Goal: Task Accomplishment & Management: Complete application form

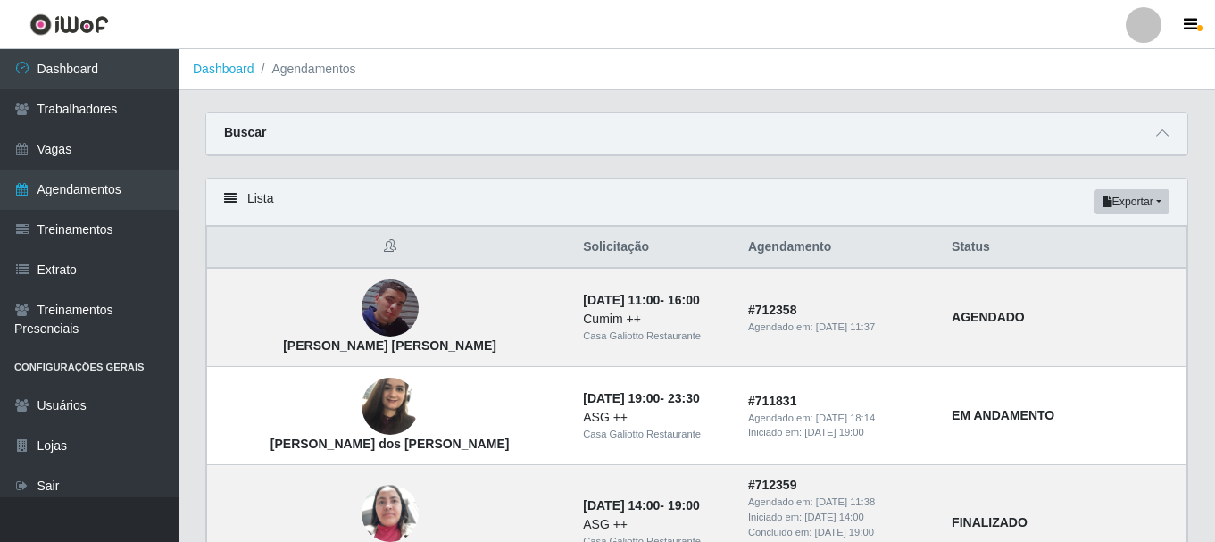
scroll to position [89, 0]
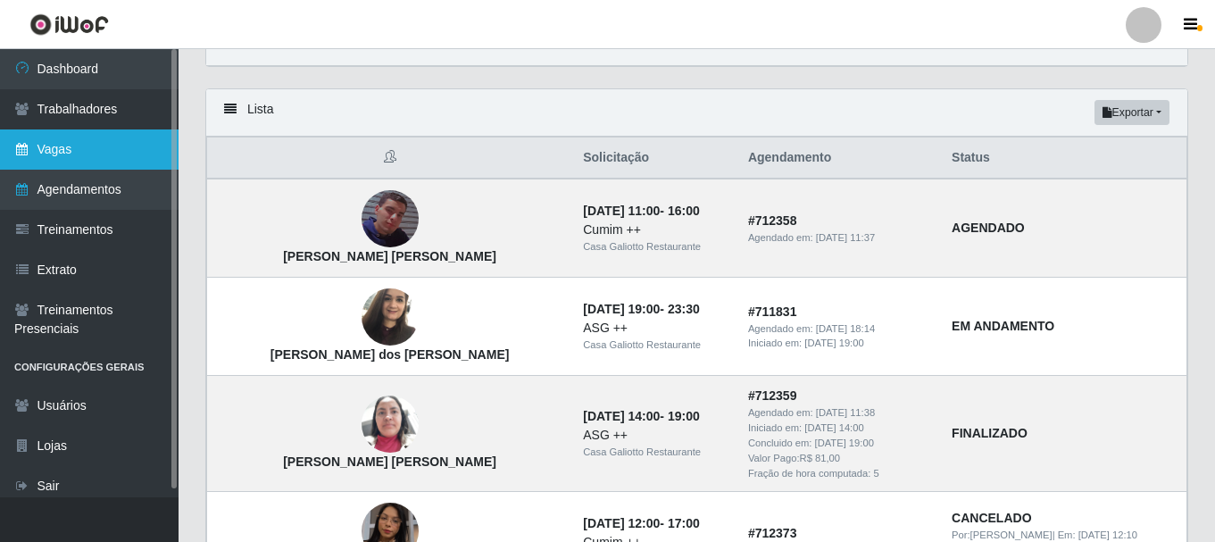
click at [104, 162] on link "Vagas" at bounding box center [89, 149] width 179 height 40
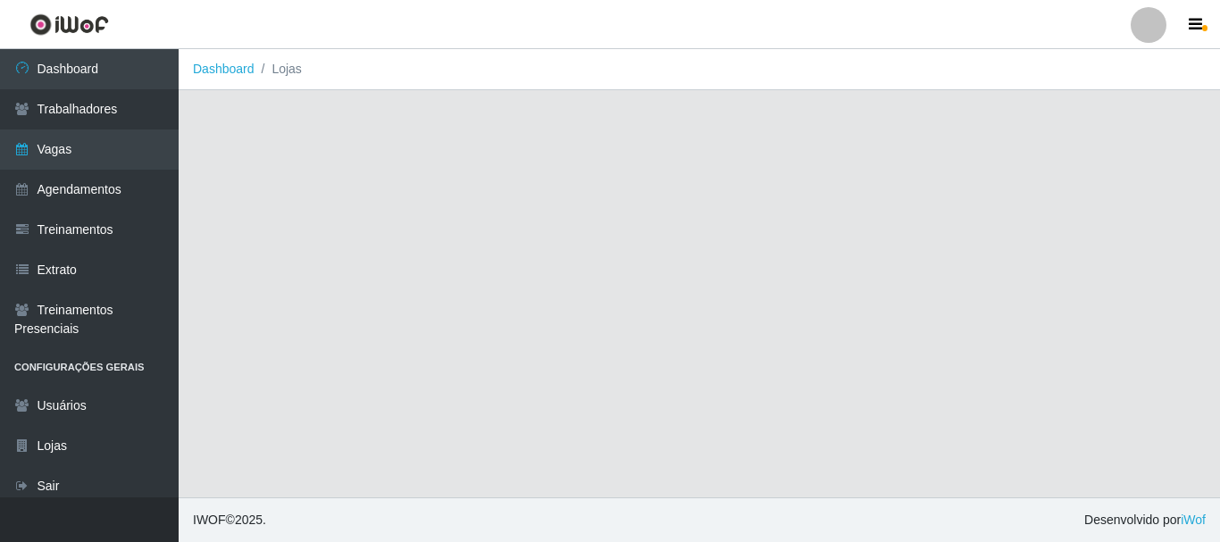
click at [352, 259] on main "Dashboard Lojas" at bounding box center [699, 273] width 1041 height 448
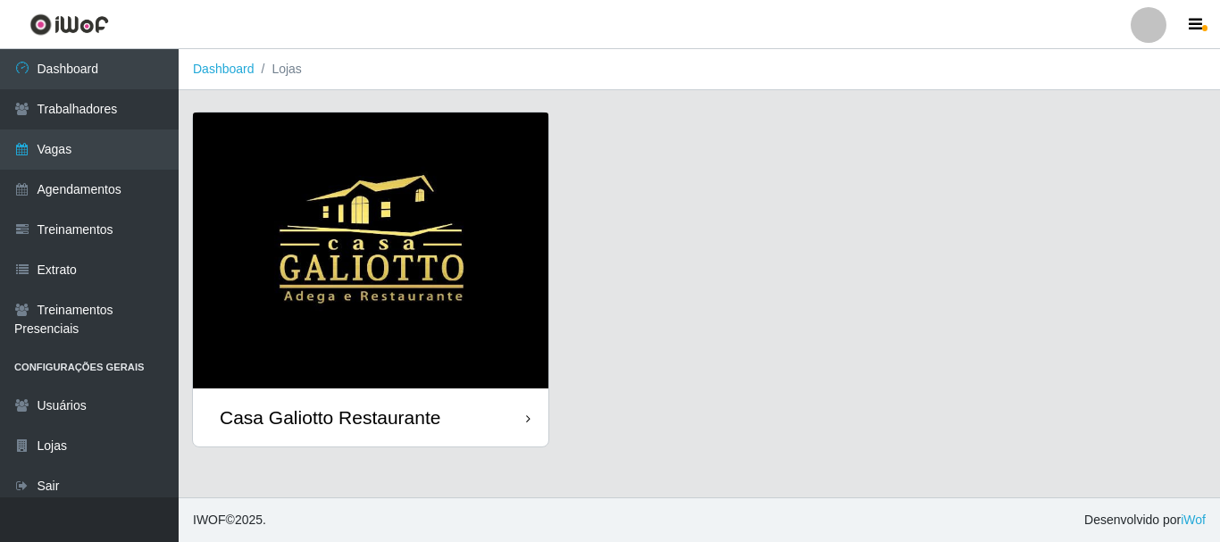
click at [352, 259] on img at bounding box center [370, 251] width 355 height 276
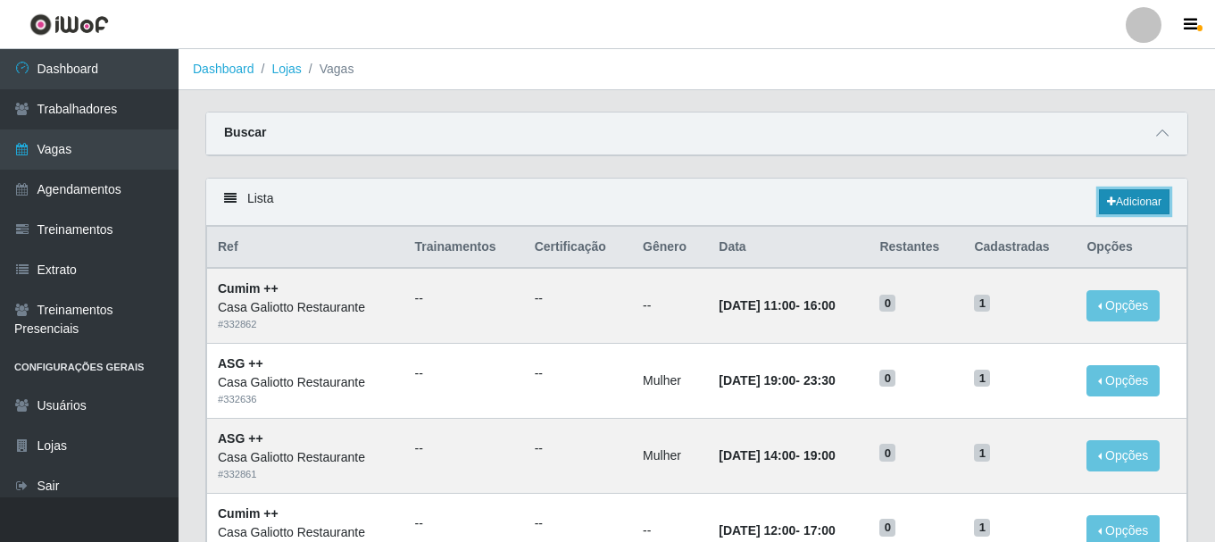
click at [1153, 206] on link "Adicionar" at bounding box center [1134, 201] width 71 height 25
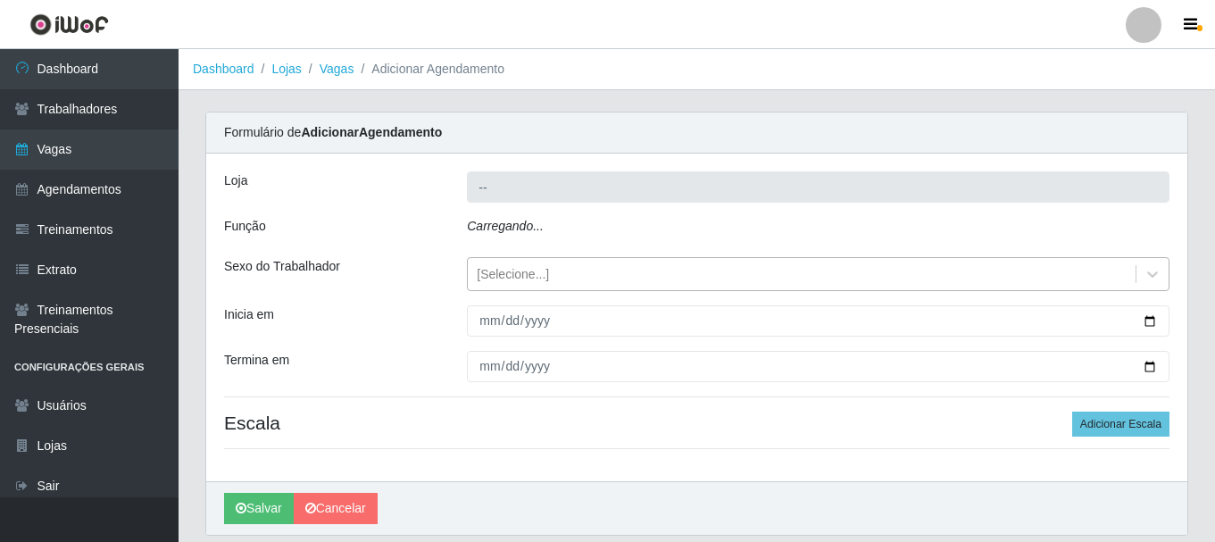
type input "Casa Galiotto Restaurante"
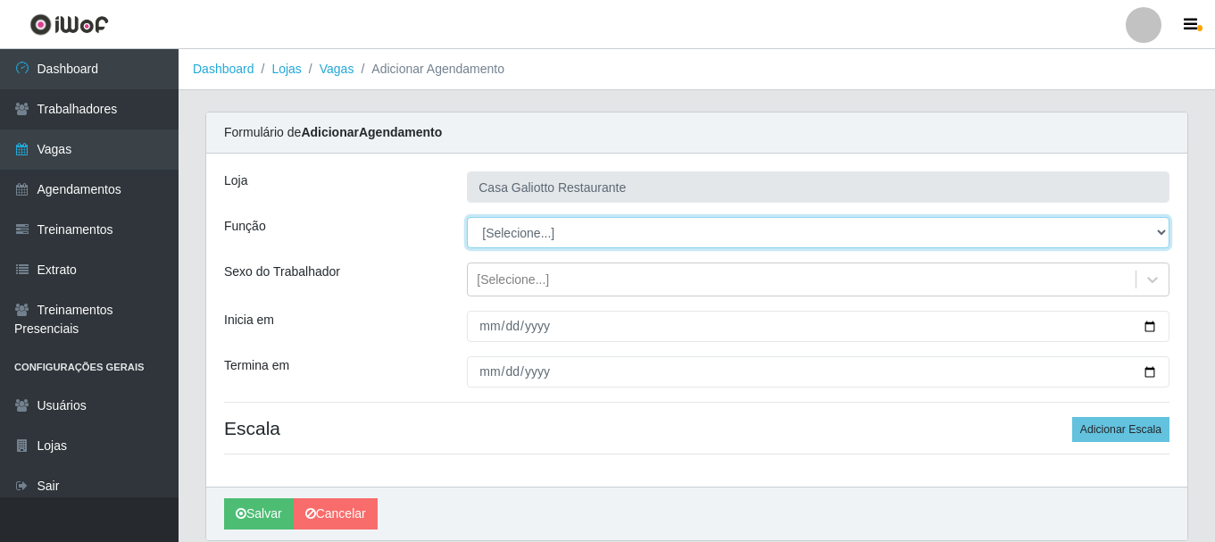
click at [608, 225] on select "[Selecione...] ASG ASG + ASG ++ Auxiliar de Cozinha Auxiliar de Cozinha + Auxil…" at bounding box center [818, 232] width 703 height 31
select select "79"
click at [467, 217] on select "[Selecione...] ASG ASG + ASG ++ Auxiliar de Cozinha Auxiliar de Cozinha + Auxil…" at bounding box center [818, 232] width 703 height 31
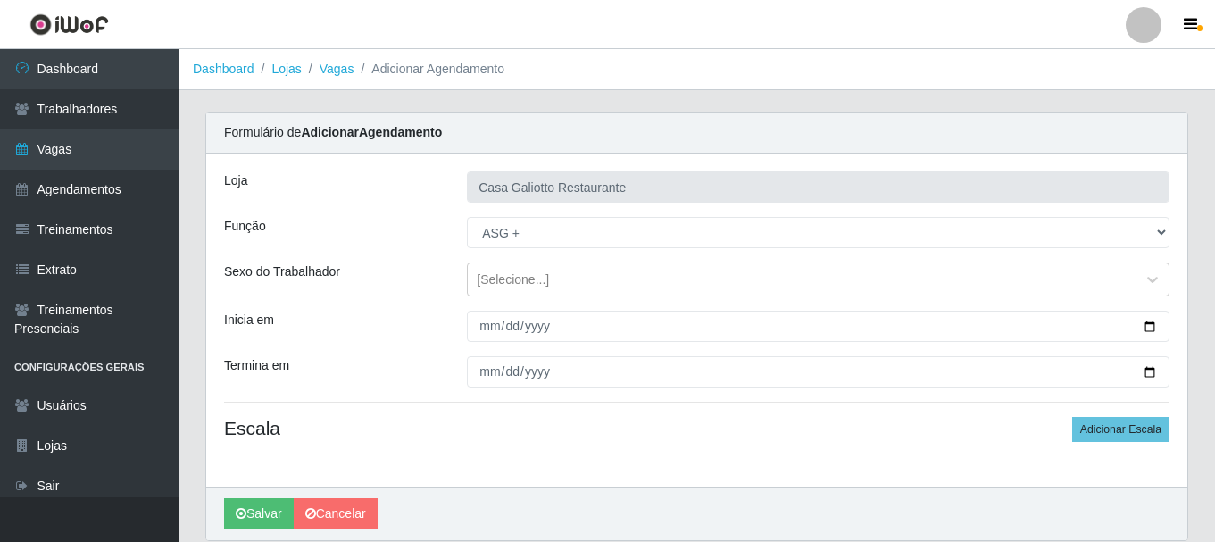
drag, startPoint x: 508, startPoint y: 276, endPoint x: 512, endPoint y: 299, distance: 23.5
click at [510, 282] on div "[Selecione...]" at bounding box center [513, 280] width 72 height 19
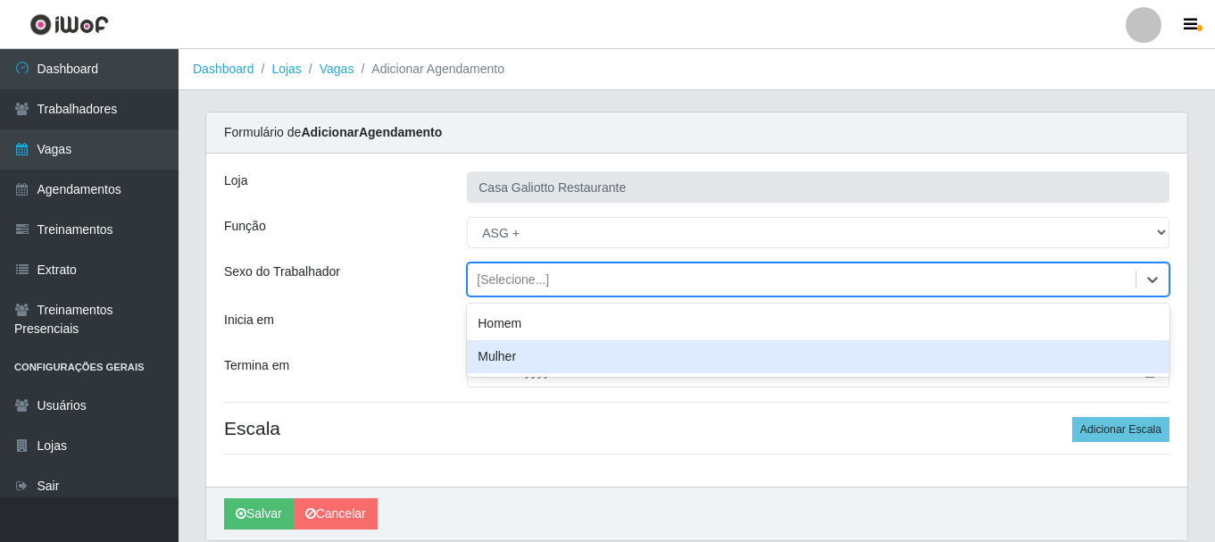
click at [518, 360] on div "Mulher" at bounding box center [818, 356] width 703 height 33
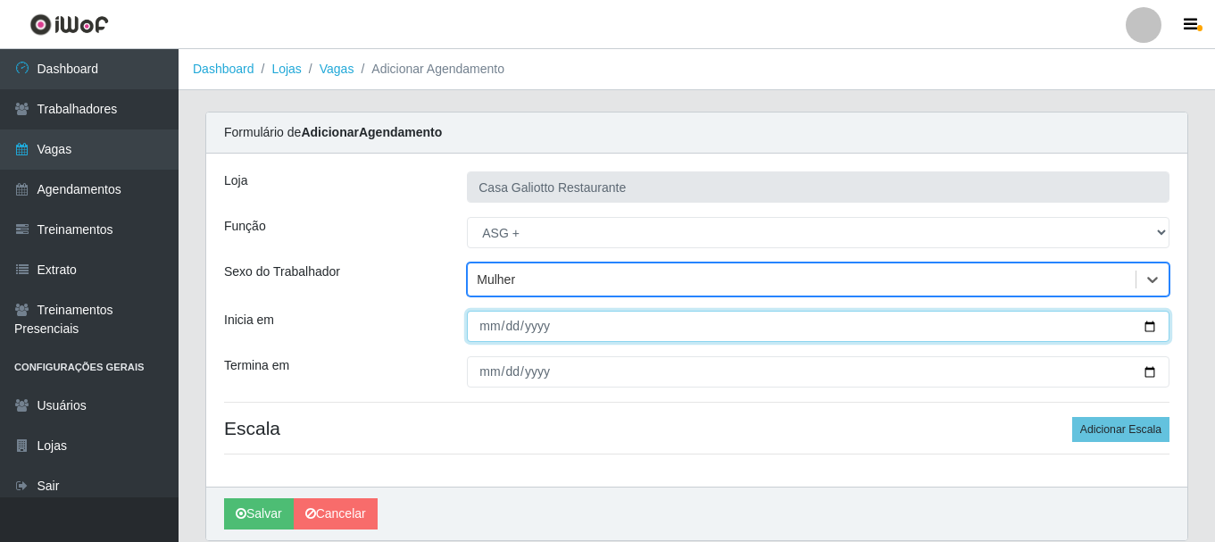
click at [1149, 330] on input "Inicia em" at bounding box center [818, 326] width 703 height 31
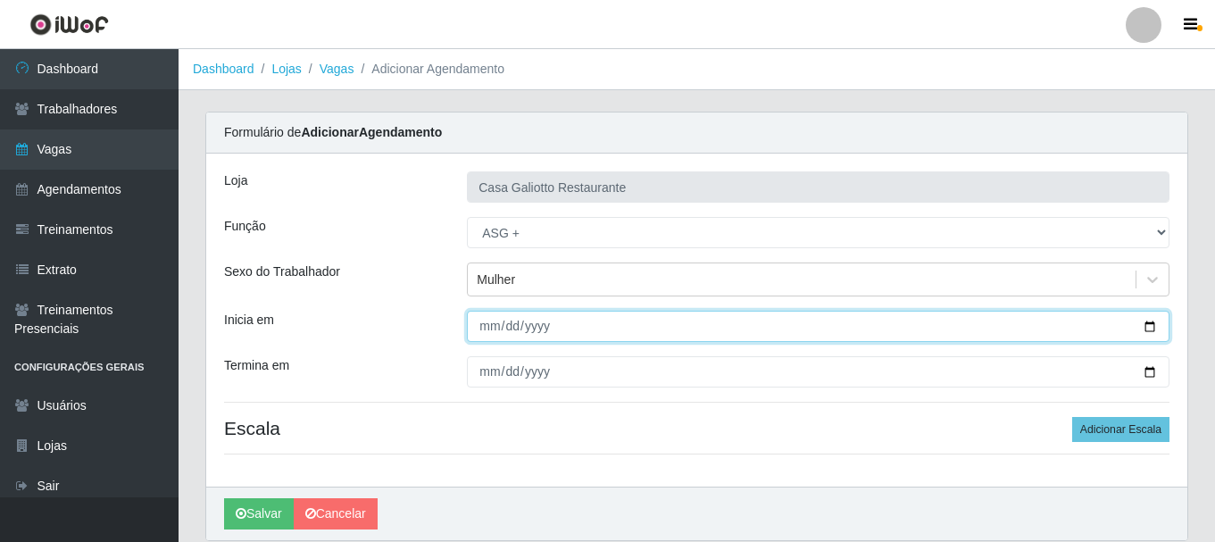
type input "[DATE]"
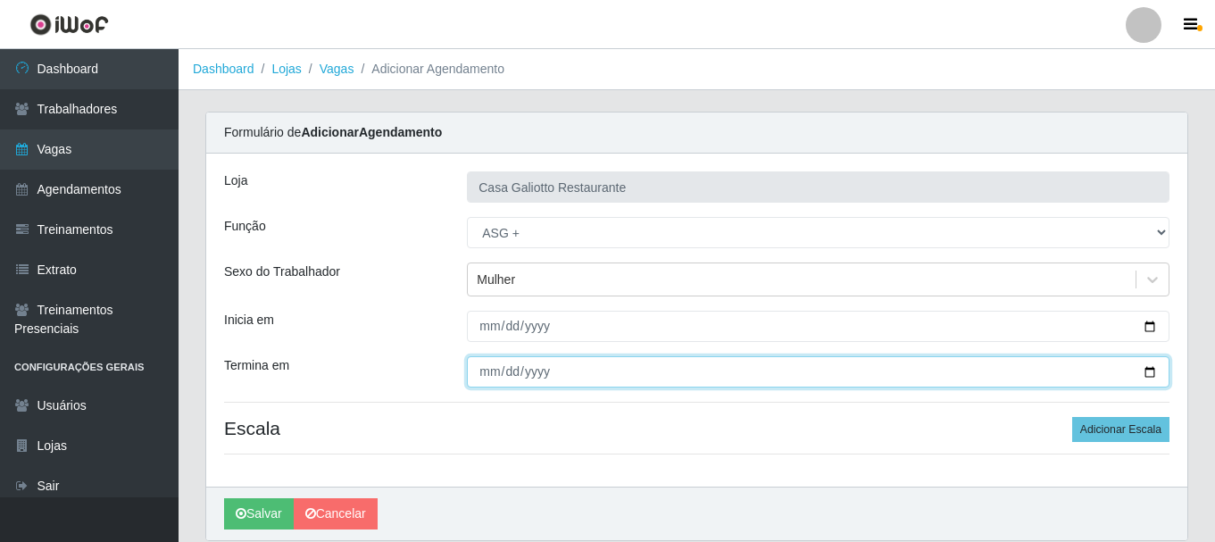
click at [1154, 376] on input "Termina em" at bounding box center [818, 371] width 703 height 31
type input "[DATE]"
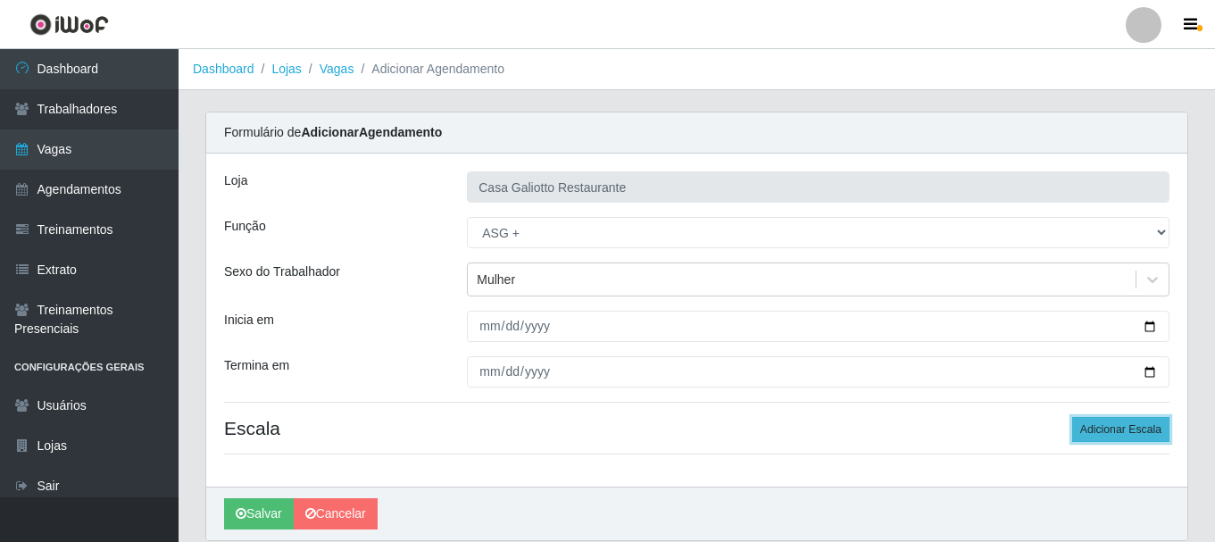
click at [1099, 421] on button "Adicionar Escala" at bounding box center [1120, 429] width 97 height 25
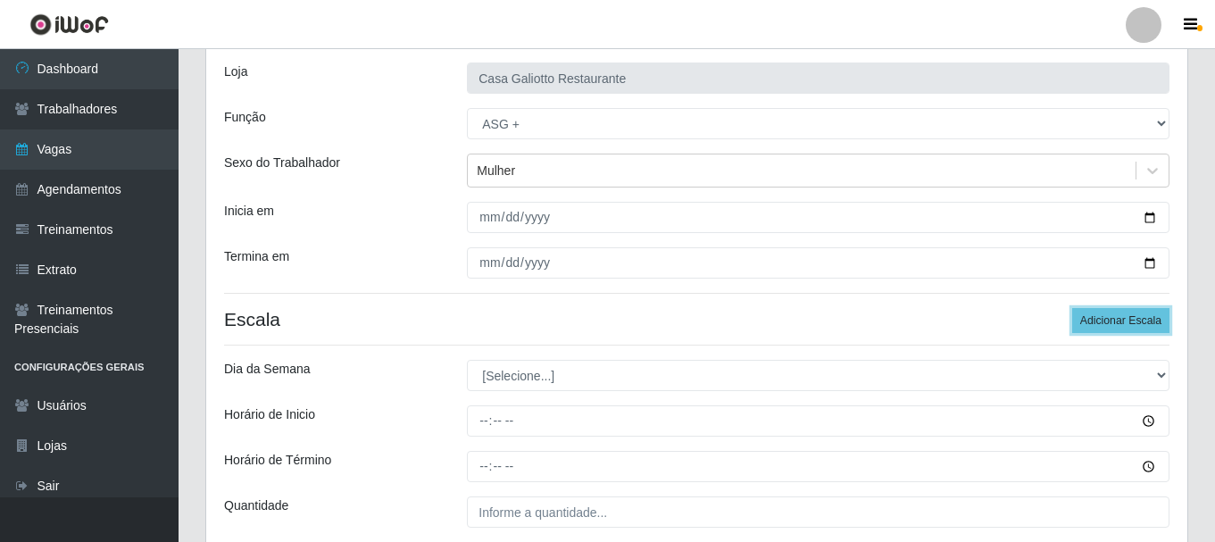
scroll to position [263, 0]
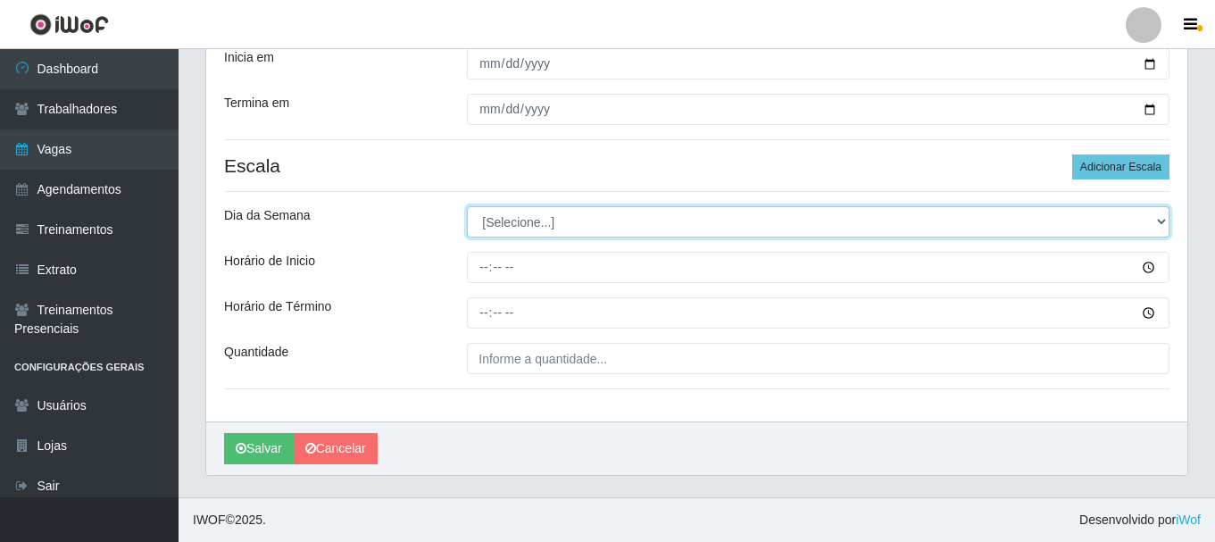
click at [482, 217] on select "[Selecione...] Segunda Terça Quarta Quinta Sexta Sábado Domingo" at bounding box center [818, 221] width 703 height 31
select select "2"
click at [467, 206] on select "[Selecione...] Segunda Terça Quarta Quinta Sexta Sábado Domingo" at bounding box center [818, 221] width 703 height 31
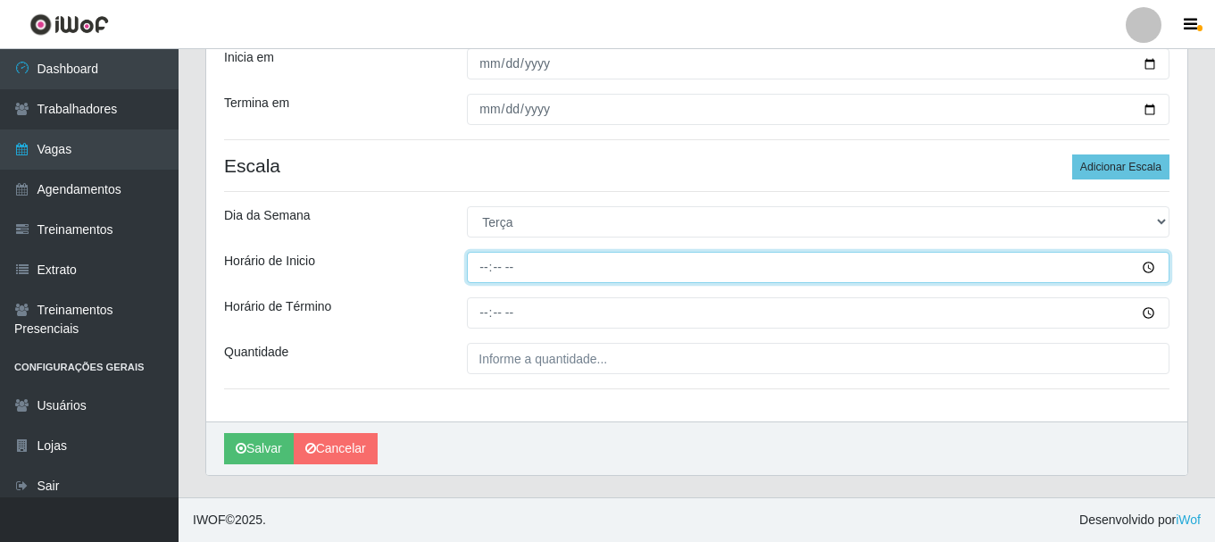
click at [519, 270] on input "Horário de Inicio" at bounding box center [818, 267] width 703 height 31
type input "19:00"
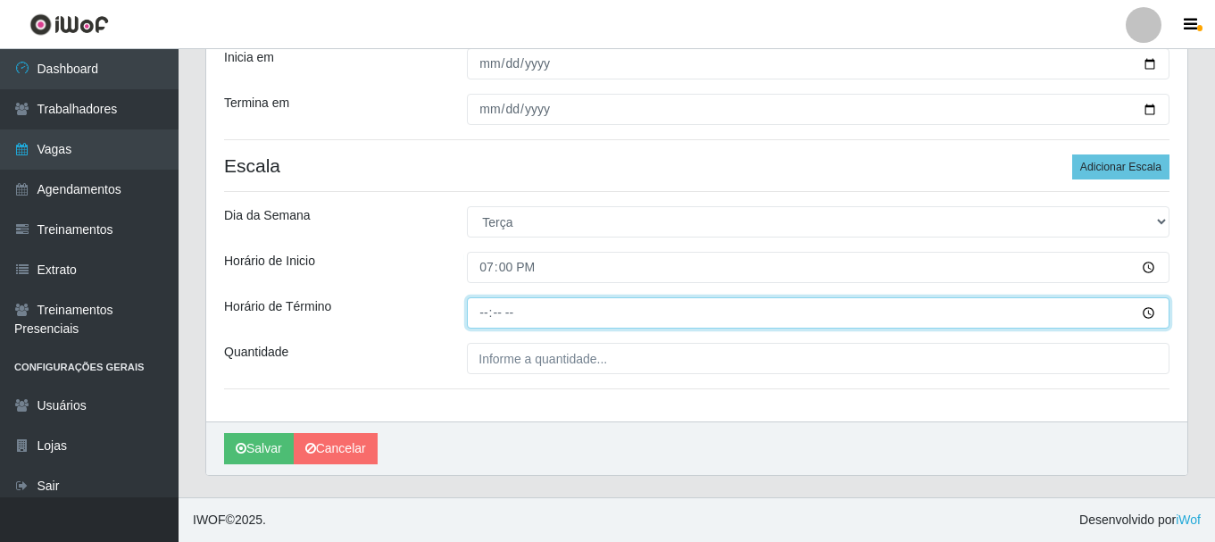
type input "23:00"
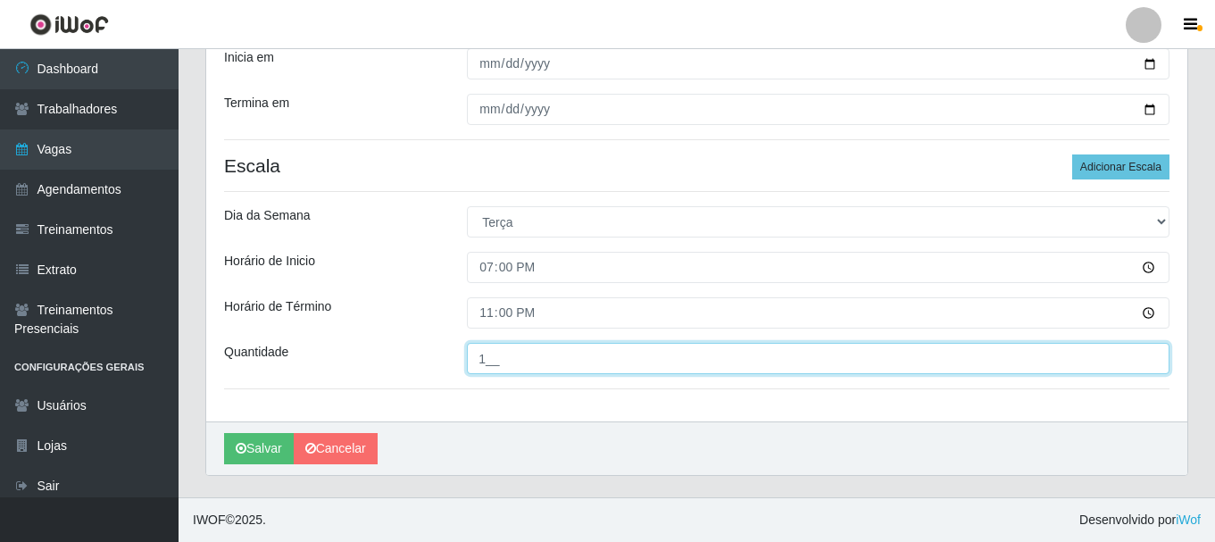
type input "1__"
click at [224, 433] on button "Salvar" at bounding box center [259, 448] width 70 height 31
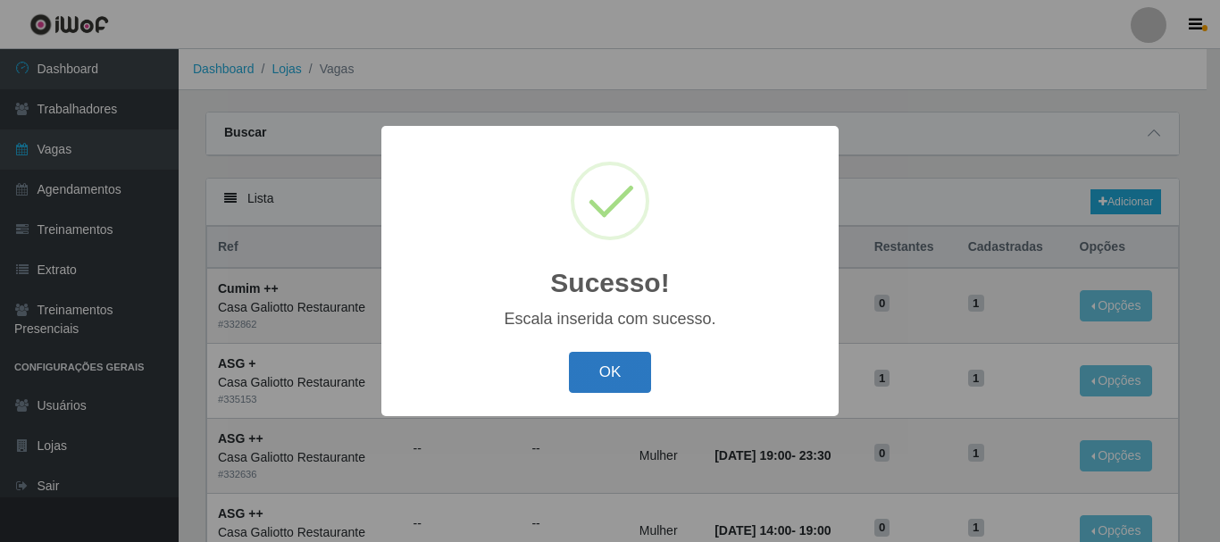
click at [604, 388] on button "OK" at bounding box center [610, 373] width 83 height 42
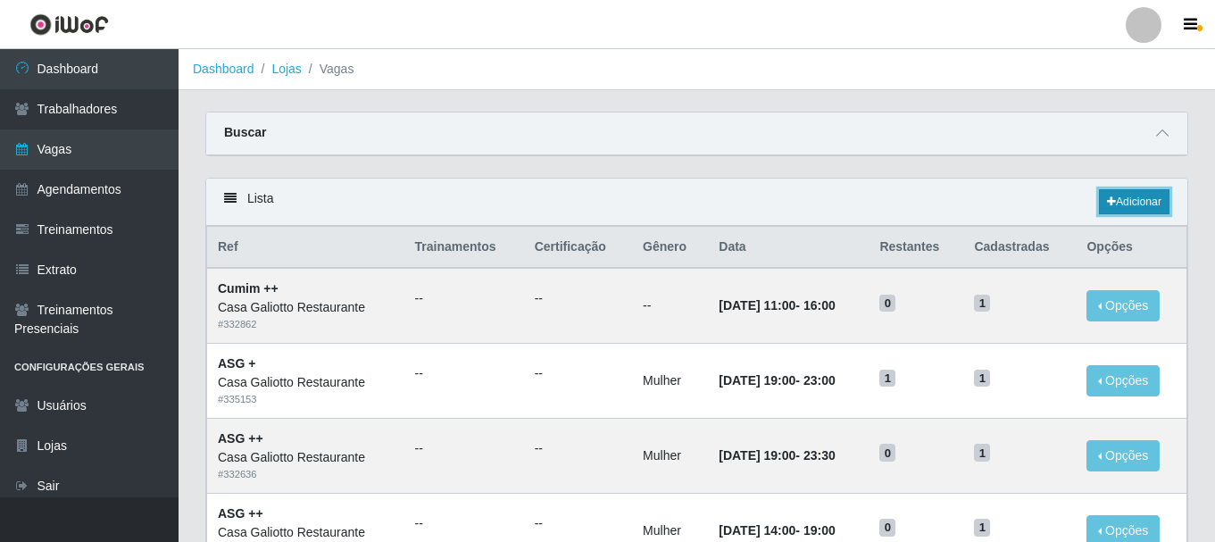
click at [1125, 204] on link "Adicionar" at bounding box center [1134, 201] width 71 height 25
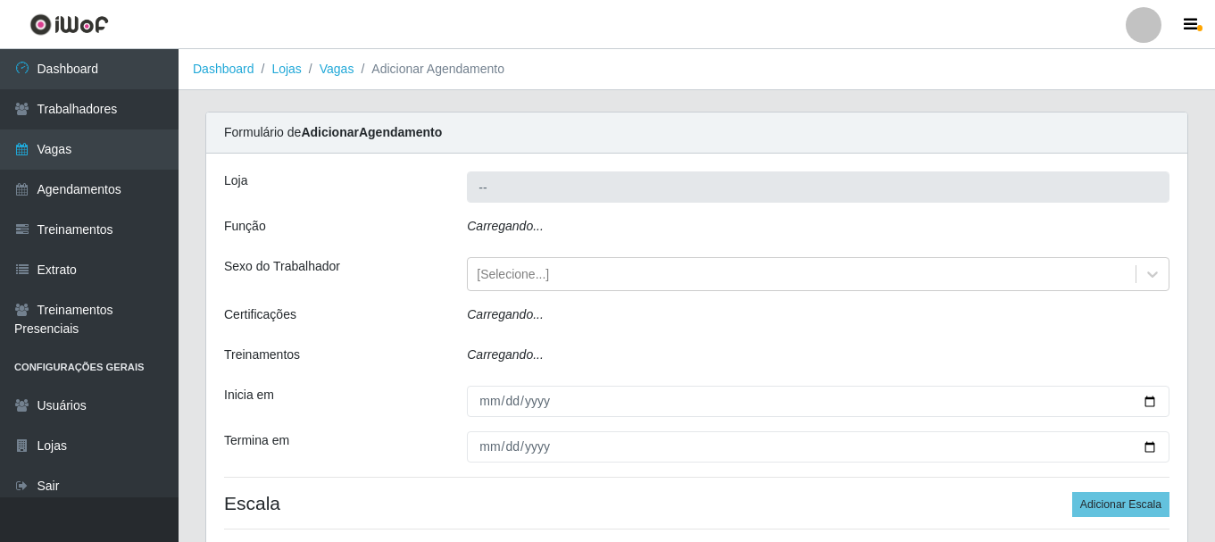
type input "Casa Galiotto Restaurante"
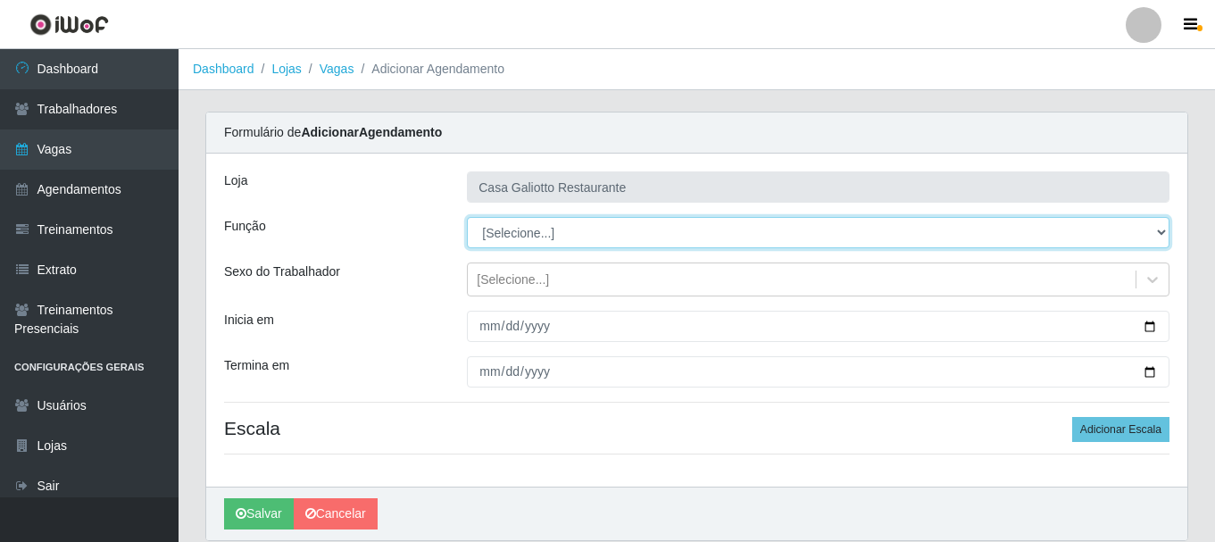
click at [541, 236] on select "[Selecione...] ASG ASG + ASG ++ Auxiliar de Cozinha Auxiliar de Cozinha + Auxil…" at bounding box center [818, 232] width 703 height 31
select select "79"
click at [467, 217] on select "[Selecione...] ASG ASG + ASG ++ Auxiliar de Cozinha Auxiliar de Cozinha + Auxil…" at bounding box center [818, 232] width 703 height 31
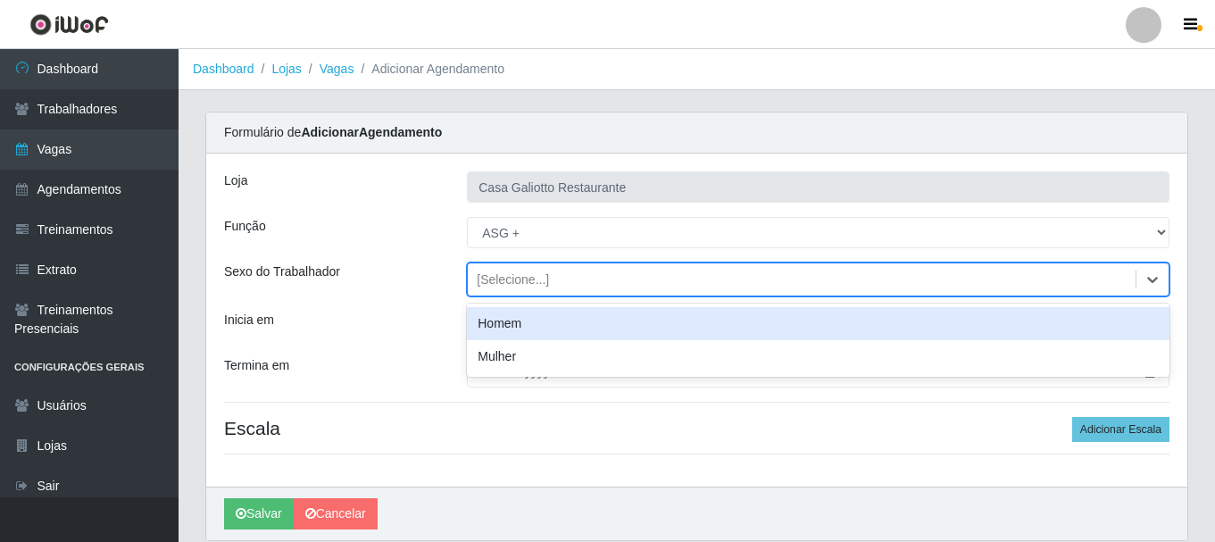
click at [618, 288] on div "[Selecione...]" at bounding box center [802, 279] width 668 height 29
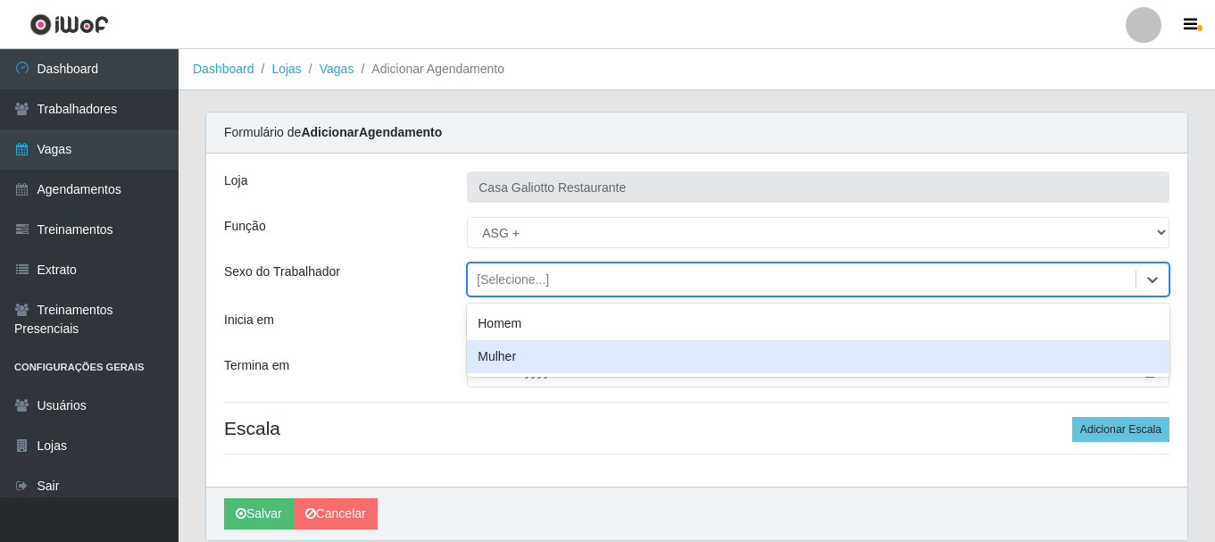
drag, startPoint x: 610, startPoint y: 355, endPoint x: 811, endPoint y: 353, distance: 200.9
click at [613, 355] on div "Mulher" at bounding box center [818, 356] width 703 height 33
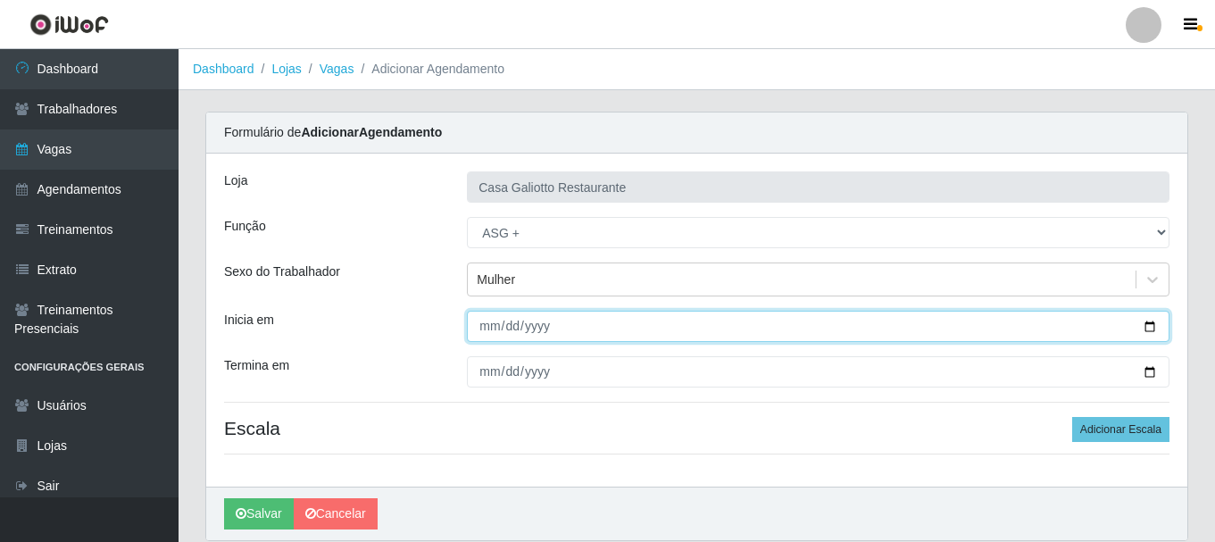
click at [1147, 326] on input "Inicia em" at bounding box center [818, 326] width 703 height 31
type input "[DATE]"
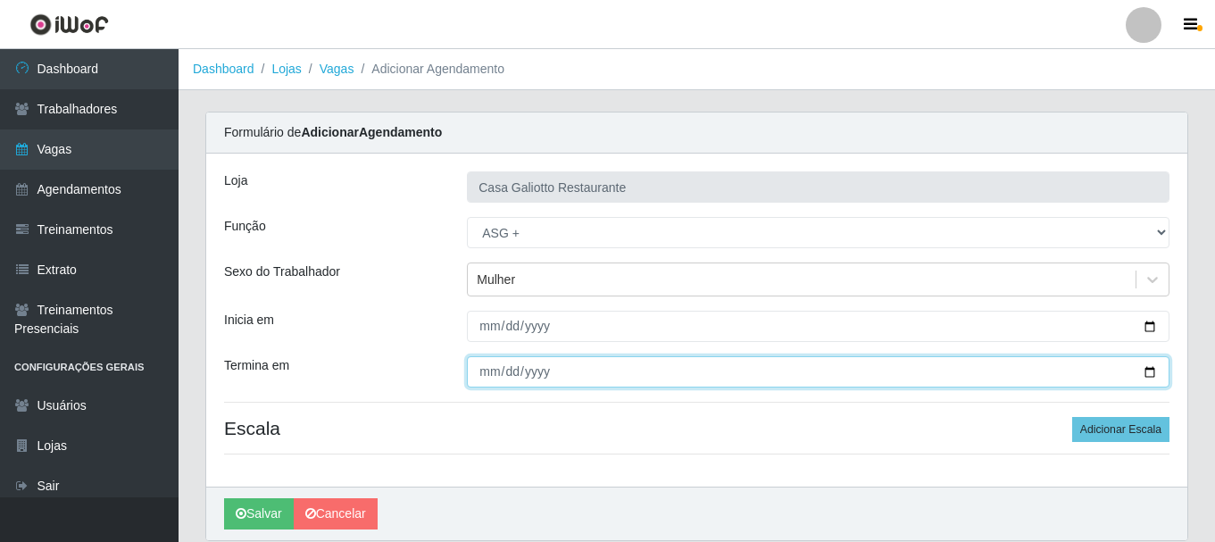
click at [1147, 373] on input "Termina em" at bounding box center [818, 371] width 703 height 31
type input "[DATE]"
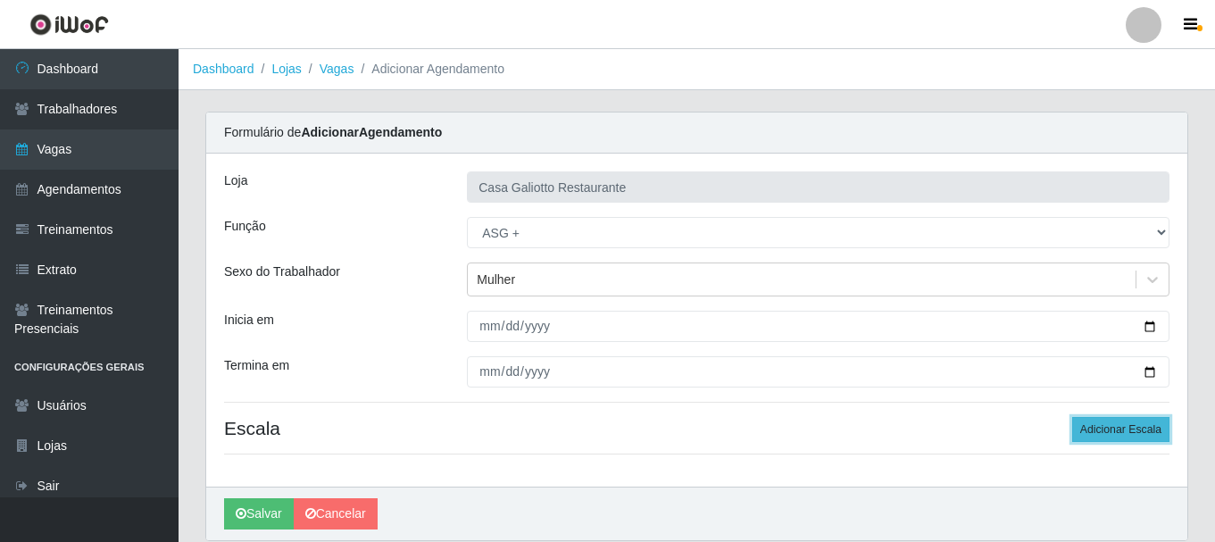
click at [1099, 430] on button "Adicionar Escala" at bounding box center [1120, 429] width 97 height 25
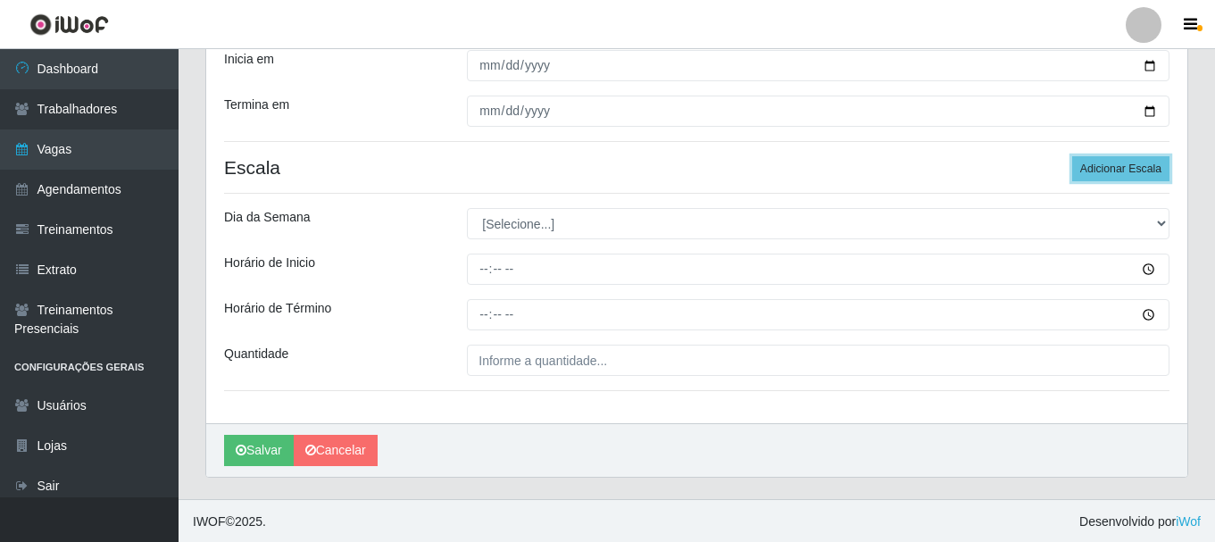
scroll to position [263, 0]
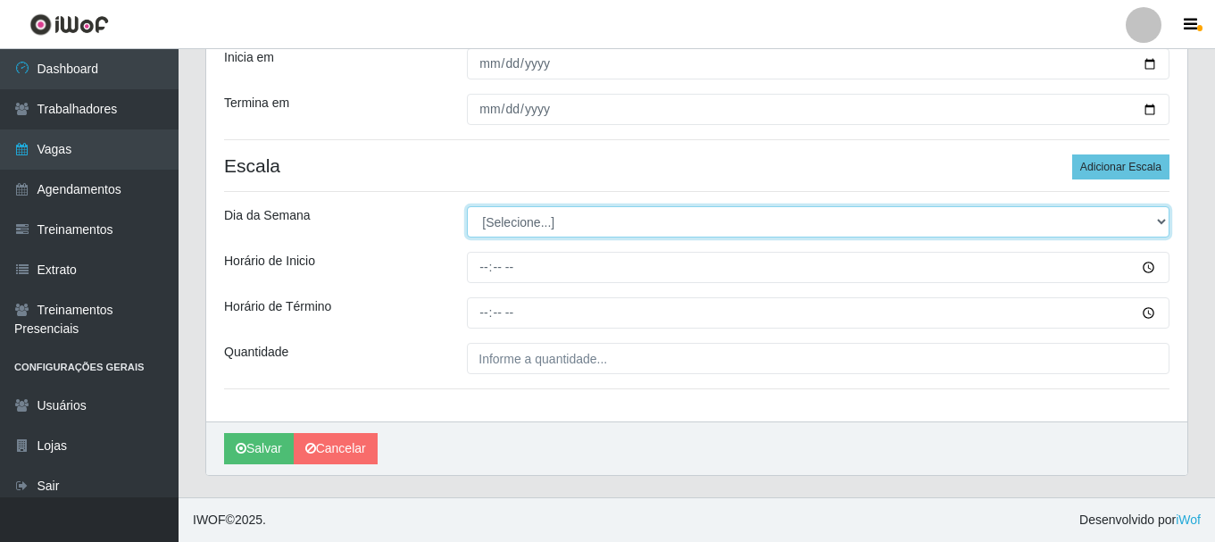
click at [618, 232] on select "[Selecione...] Segunda Terça Quarta Quinta Sexta Sábado Domingo" at bounding box center [818, 221] width 703 height 31
select select "3"
click at [467, 206] on select "[Selecione...] Segunda Terça Quarta Quinta Sexta Sábado Domingo" at bounding box center [818, 221] width 703 height 31
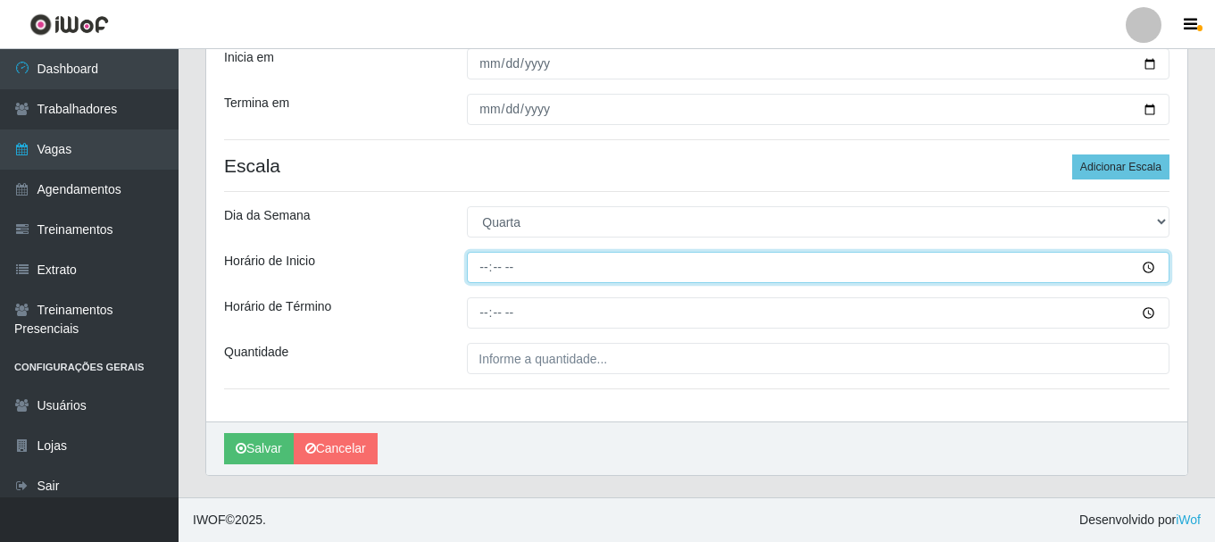
click at [577, 263] on input "Horário de Inicio" at bounding box center [818, 267] width 703 height 31
type input "19:00"
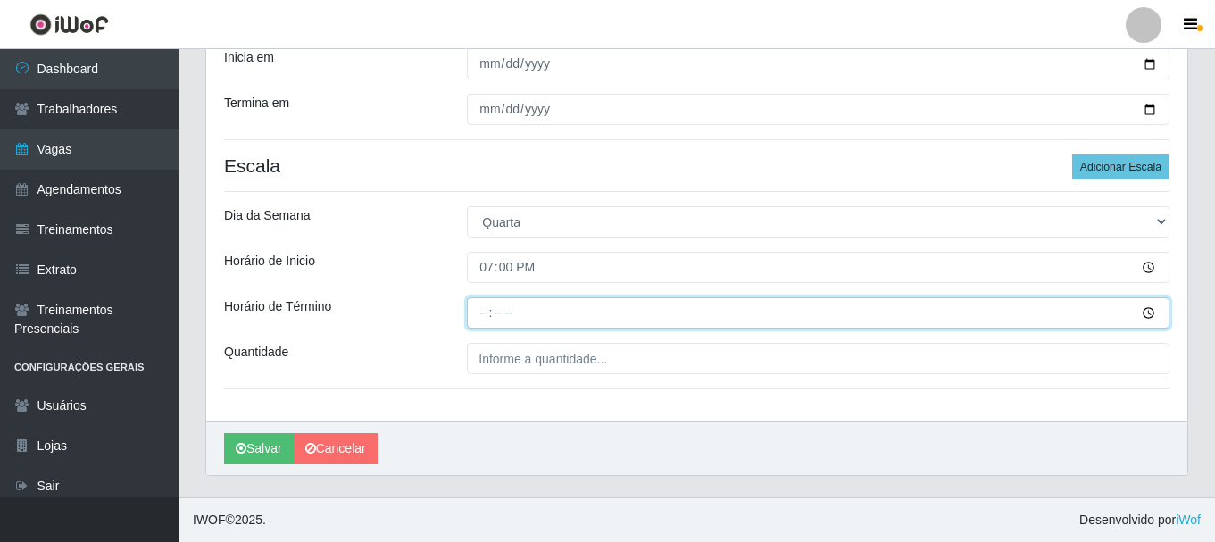
type input "23:00"
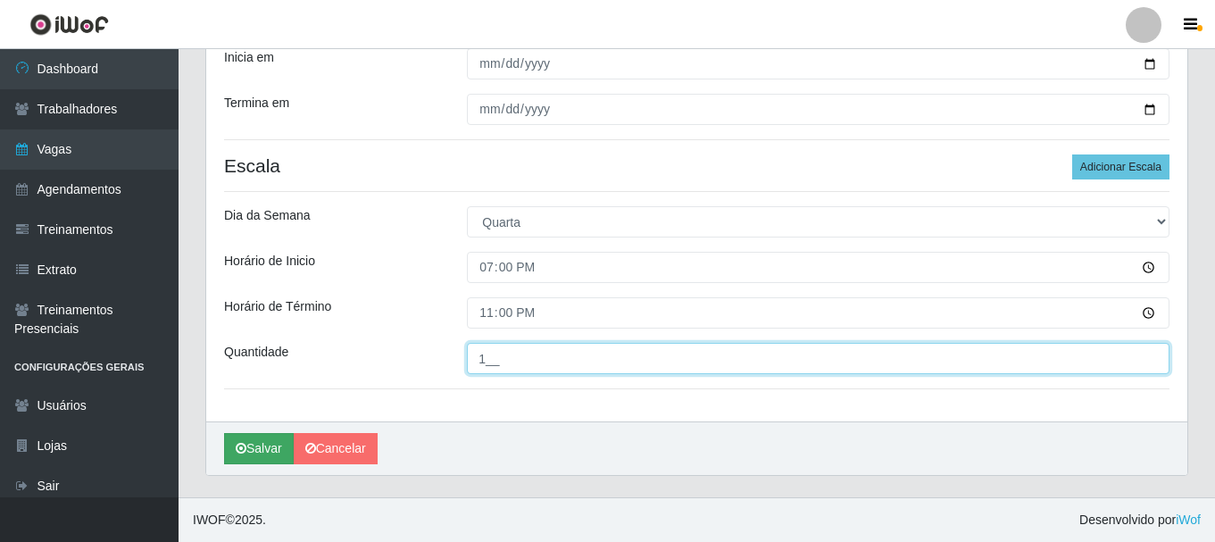
type input "1__"
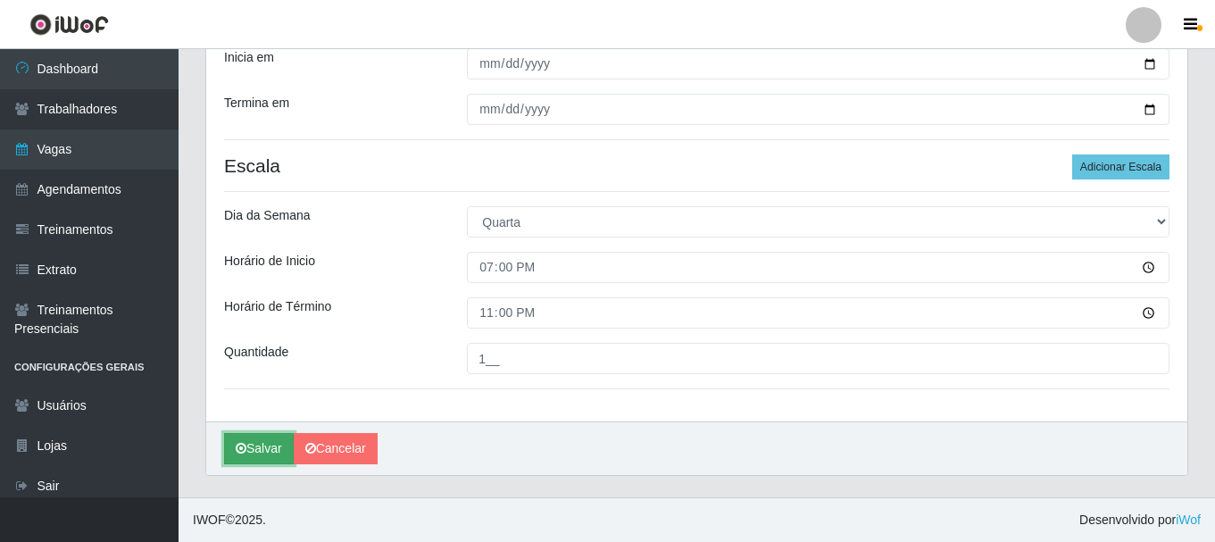
click at [251, 453] on button "Salvar" at bounding box center [259, 448] width 70 height 31
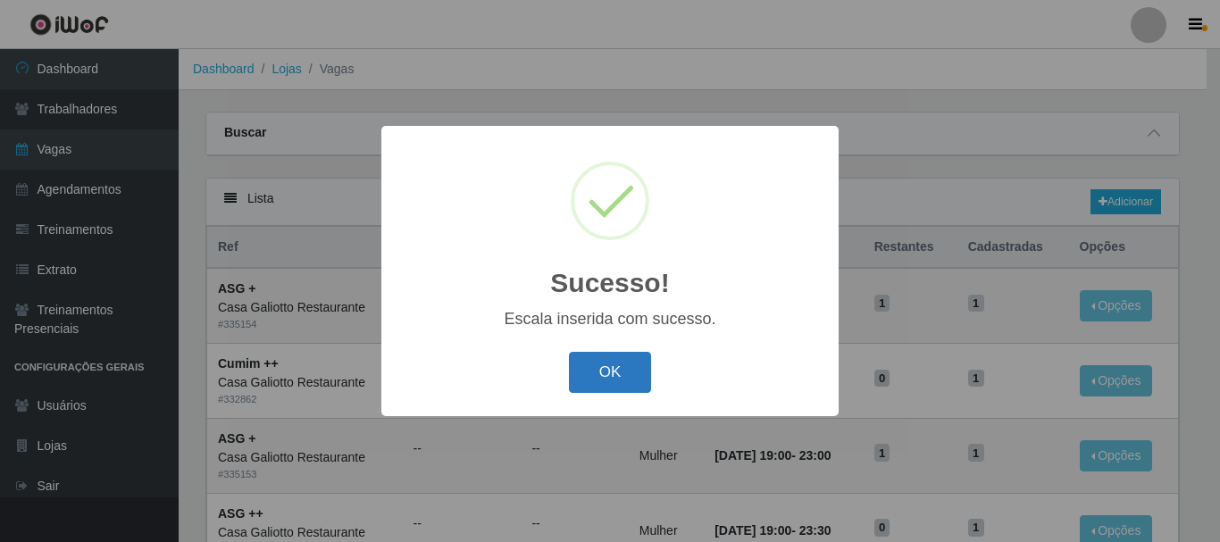
click at [644, 375] on button "OK" at bounding box center [610, 373] width 83 height 42
